Goal: Task Accomplishment & Management: Use online tool/utility

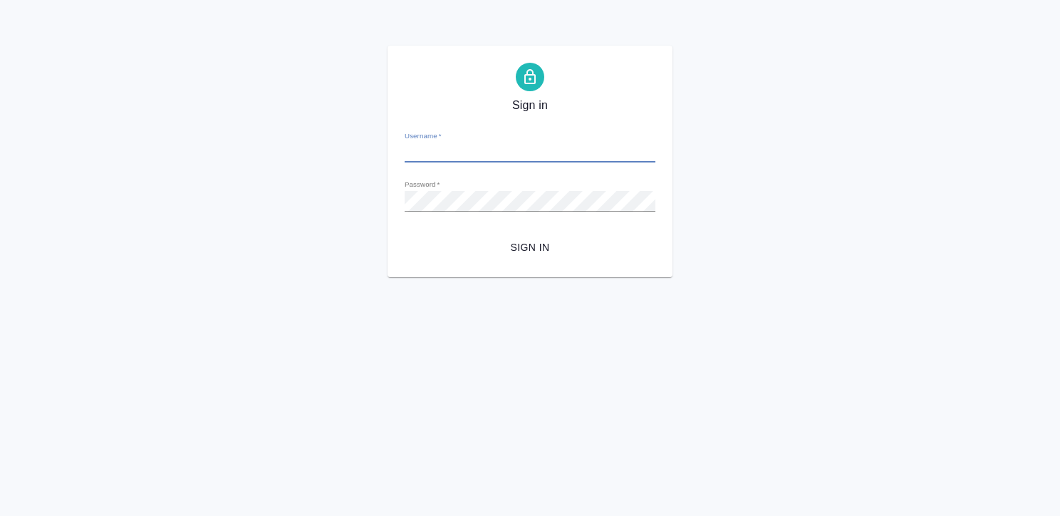
type input "[EMAIL_ADDRESS][DOMAIN_NAME]"
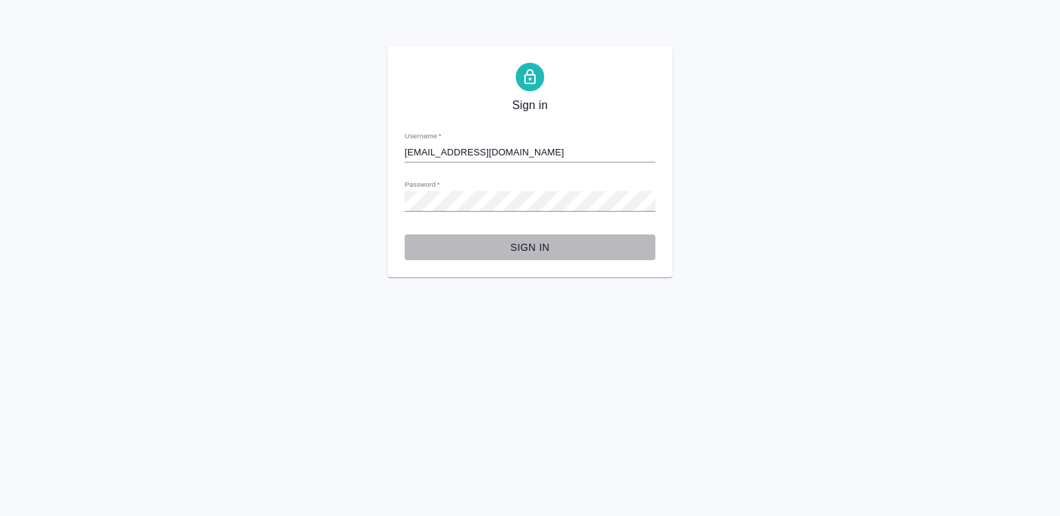
click at [524, 248] on span "Sign in" at bounding box center [530, 248] width 228 height 18
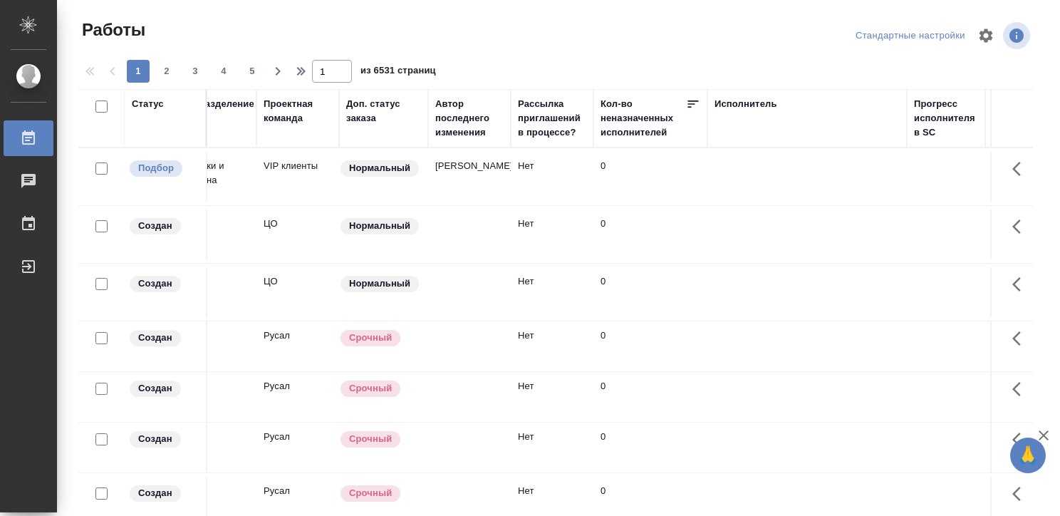
scroll to position [0, 447]
click at [732, 101] on div "Исполнитель" at bounding box center [745, 104] width 63 height 14
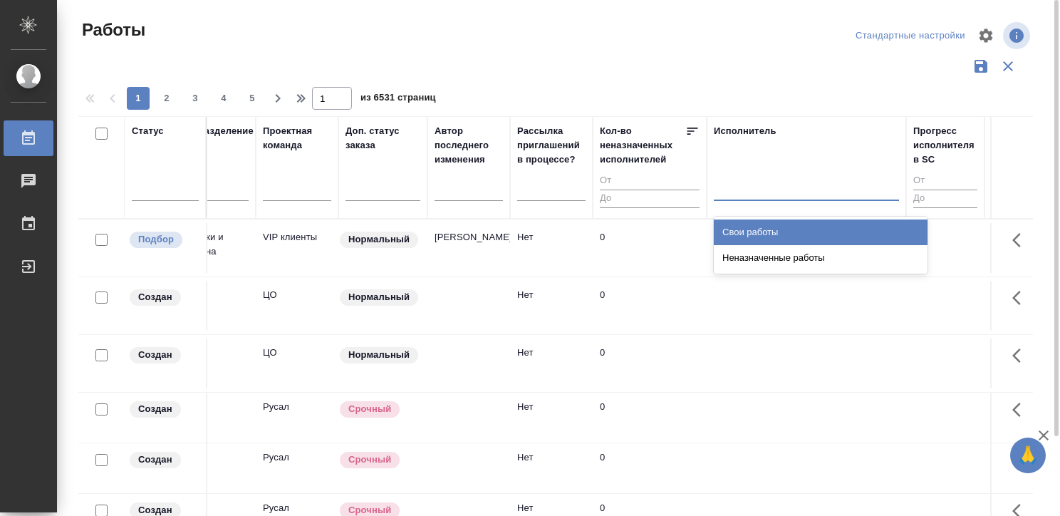
click at [734, 187] on div at bounding box center [806, 186] width 185 height 21
click at [741, 224] on div "Свои работы" at bounding box center [821, 232] width 214 height 26
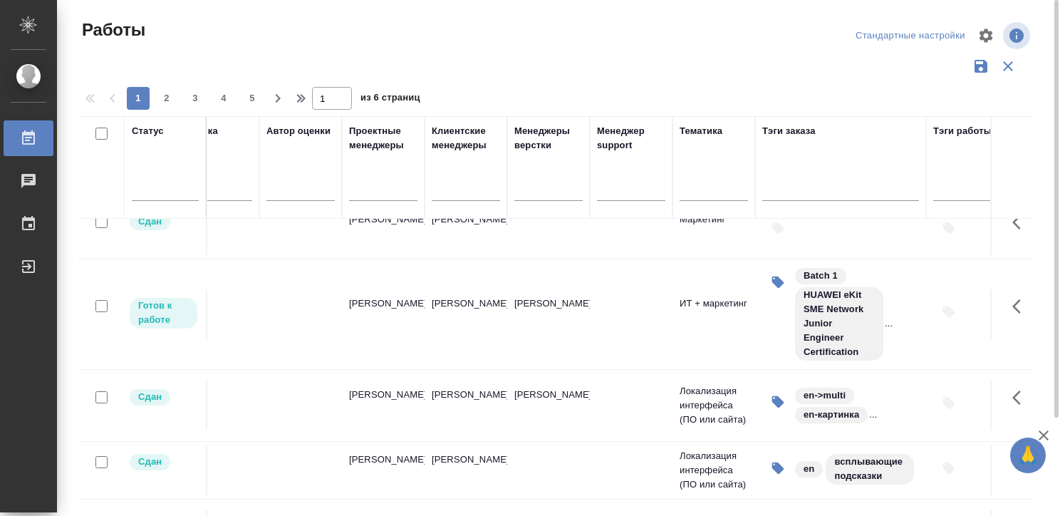
scroll to position [876, 1777]
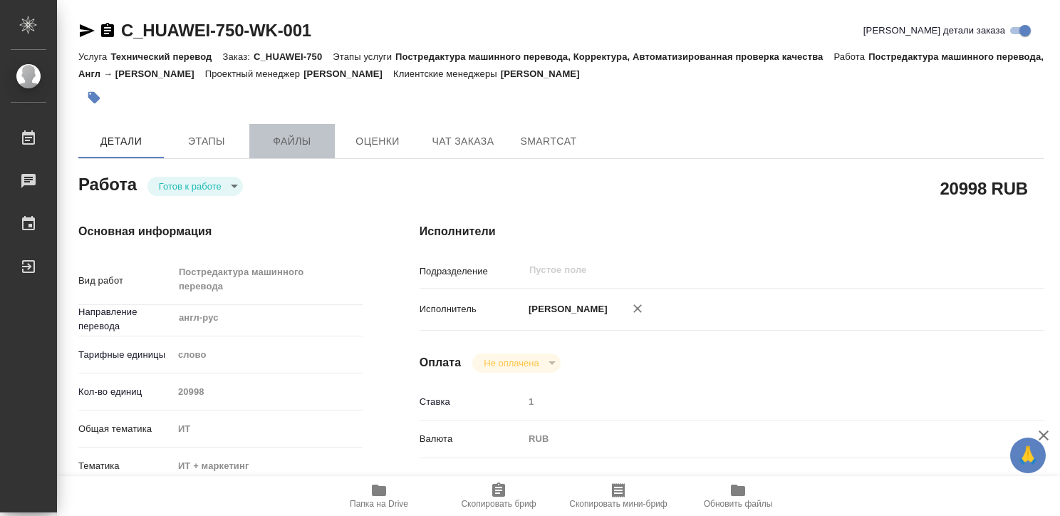
click at [260, 142] on span "Файлы" at bounding box center [292, 141] width 68 height 18
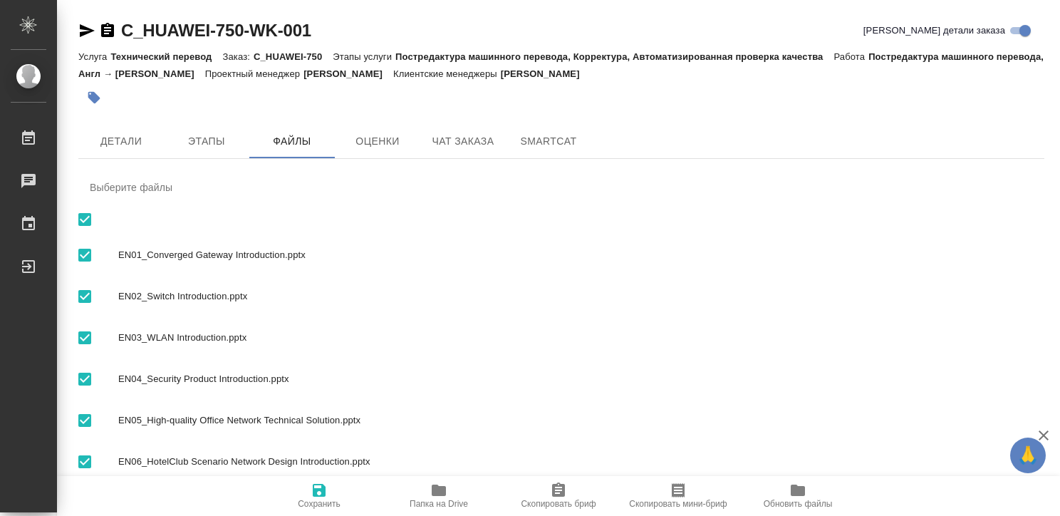
scroll to position [174, 0]
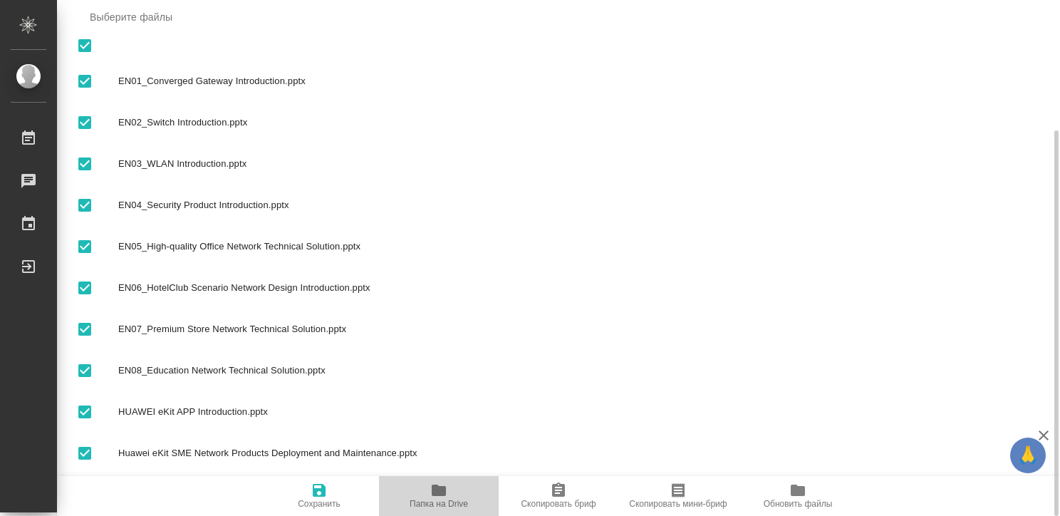
click at [430, 503] on span "Папка на Drive" at bounding box center [439, 504] width 58 height 10
